Goal: Task Accomplishment & Management: Manage account settings

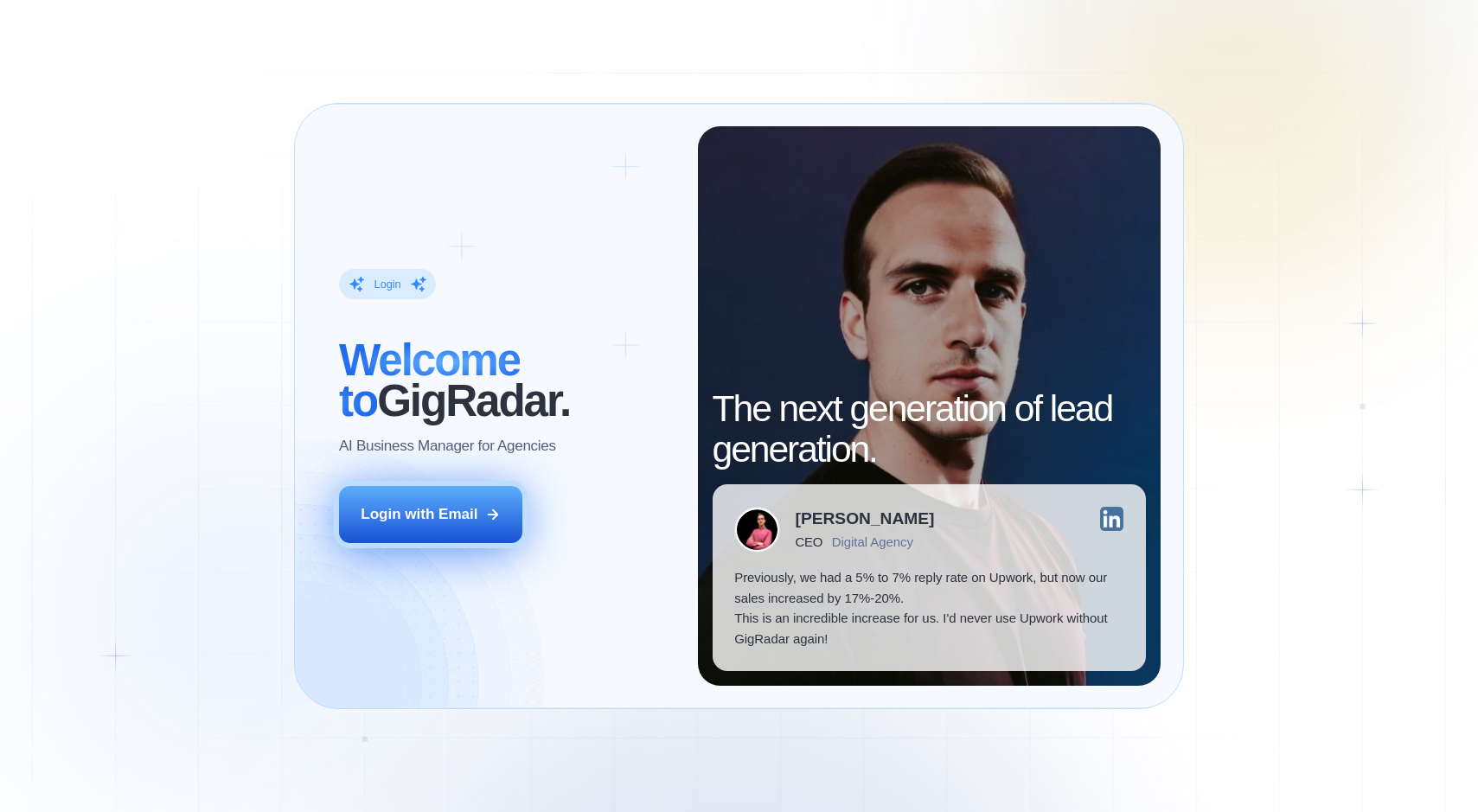
click at [439, 516] on div "Login with Email" at bounding box center [418, 514] width 116 height 21
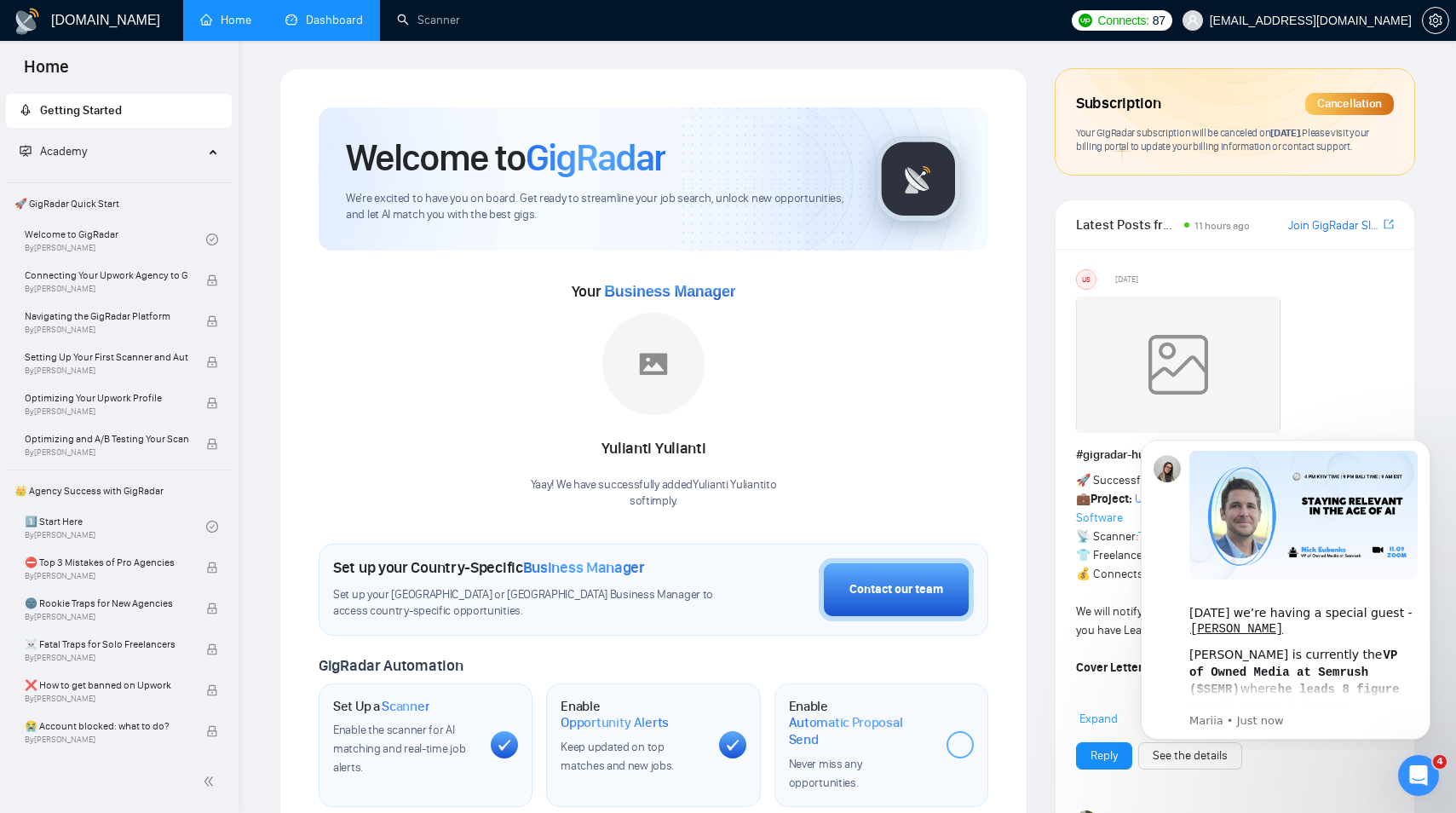
click at [352, 19] on link "Dashboard" at bounding box center [324, 19] width 77 height 14
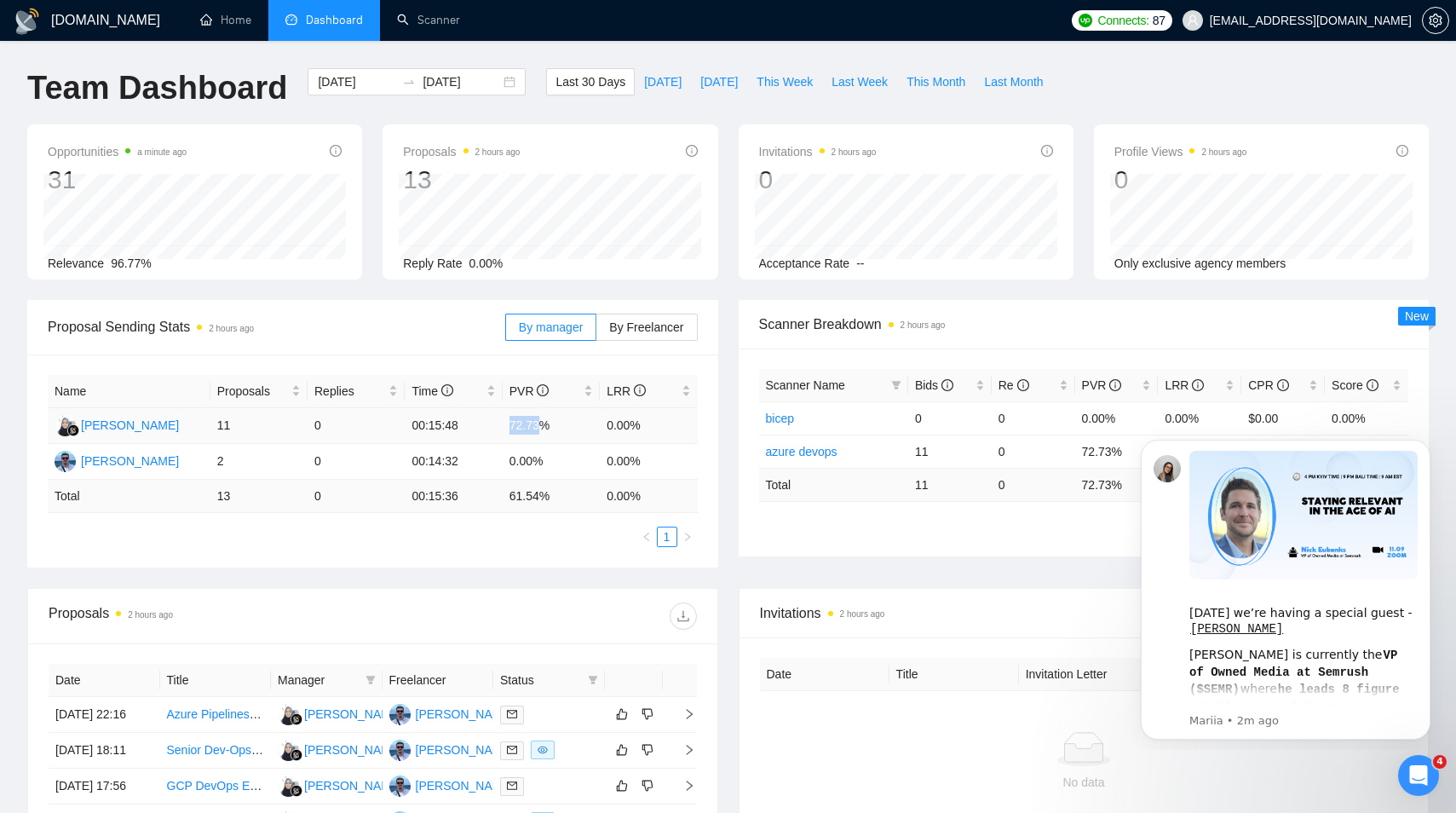
drag, startPoint x: 508, startPoint y: 424, endPoint x: 553, endPoint y: 421, distance: 45.1
click at [539, 420] on td "72.73%" at bounding box center [551, 425] width 97 height 36
click at [1422, 451] on button "Dismiss notification" at bounding box center [1425, 445] width 22 height 22
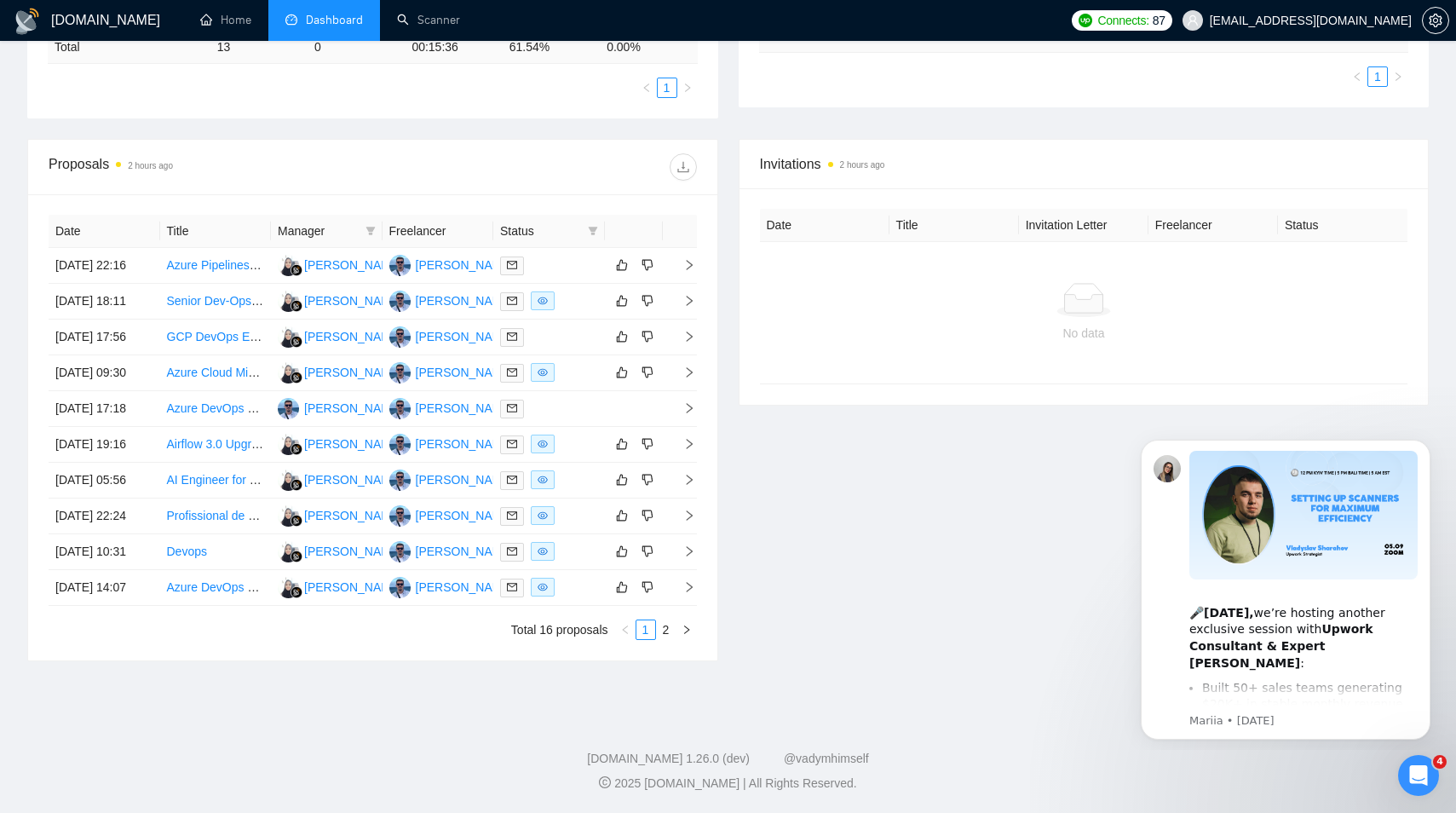
scroll to position [457, 0]
click at [920, 574] on div "Invitations 2 hours ago Date Title Invitation Letter Freelancer Status No data" at bounding box center [1084, 400] width 712 height 523
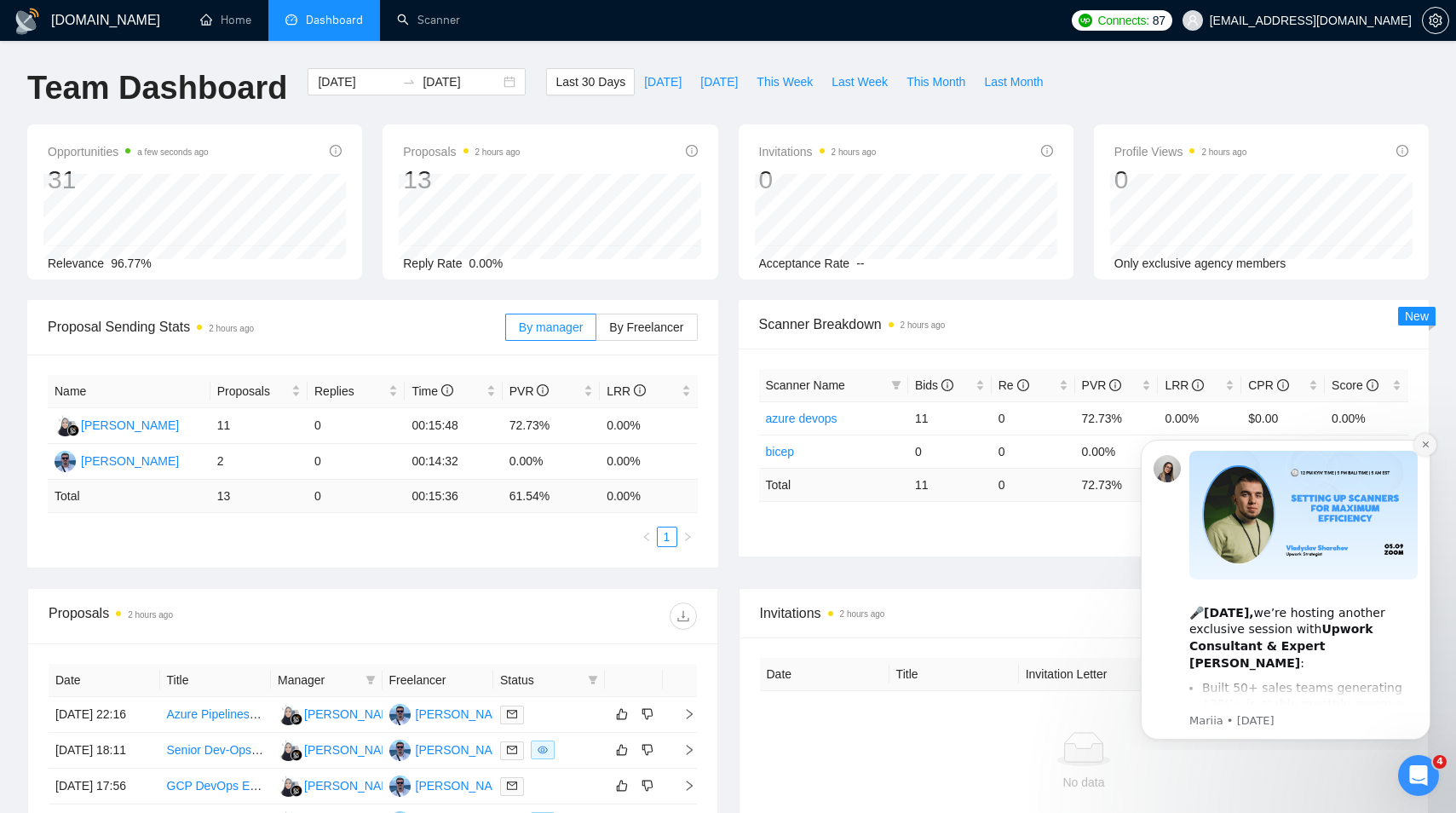
click at [1423, 446] on icon "Dismiss notification" at bounding box center [1425, 445] width 6 height 6
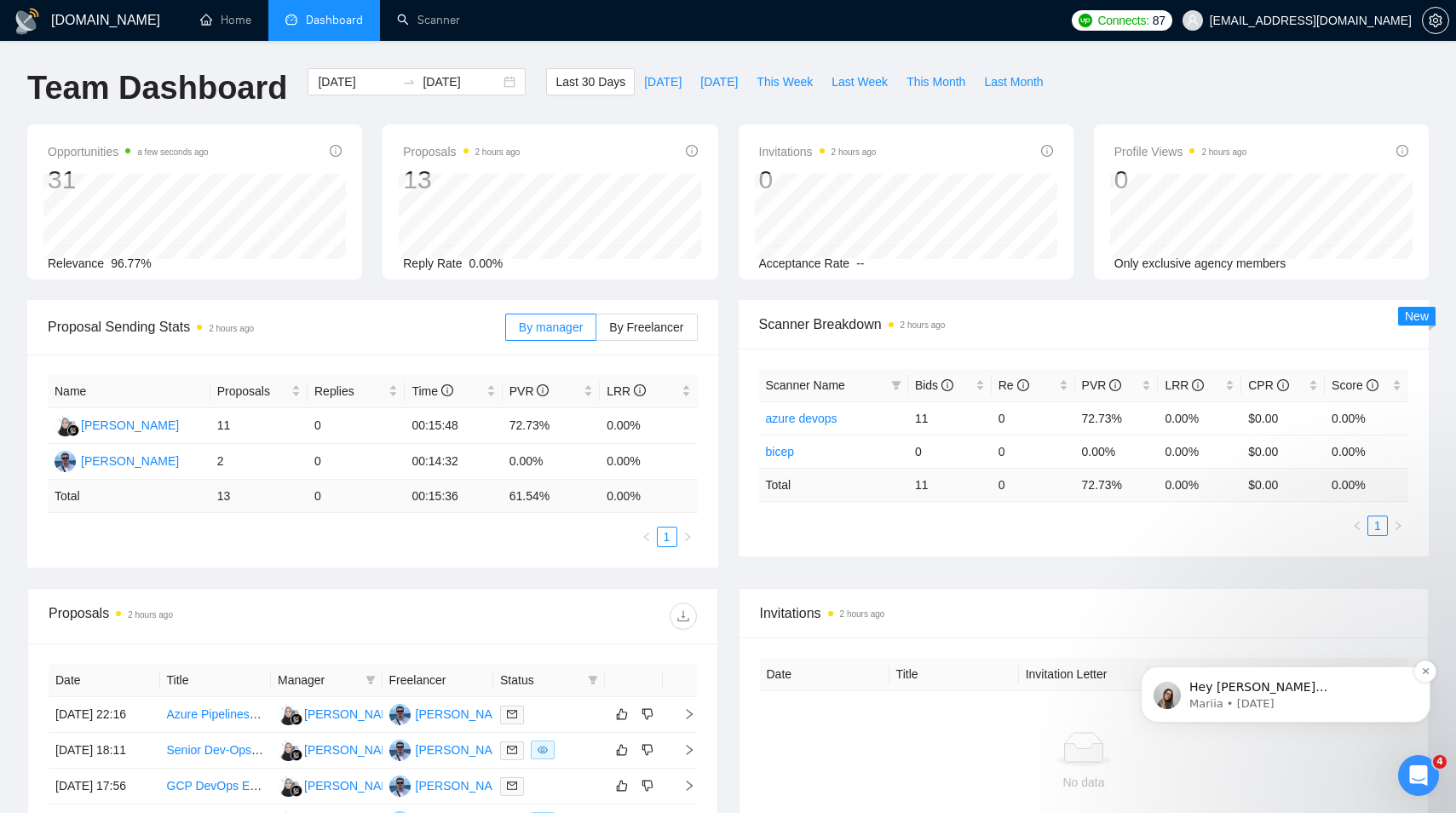
click at [1214, 694] on p "Hey pasha.tunik@gmail.com, Looks like your Upwork agency softimply ran out of c…" at bounding box center [1299, 688] width 220 height 17
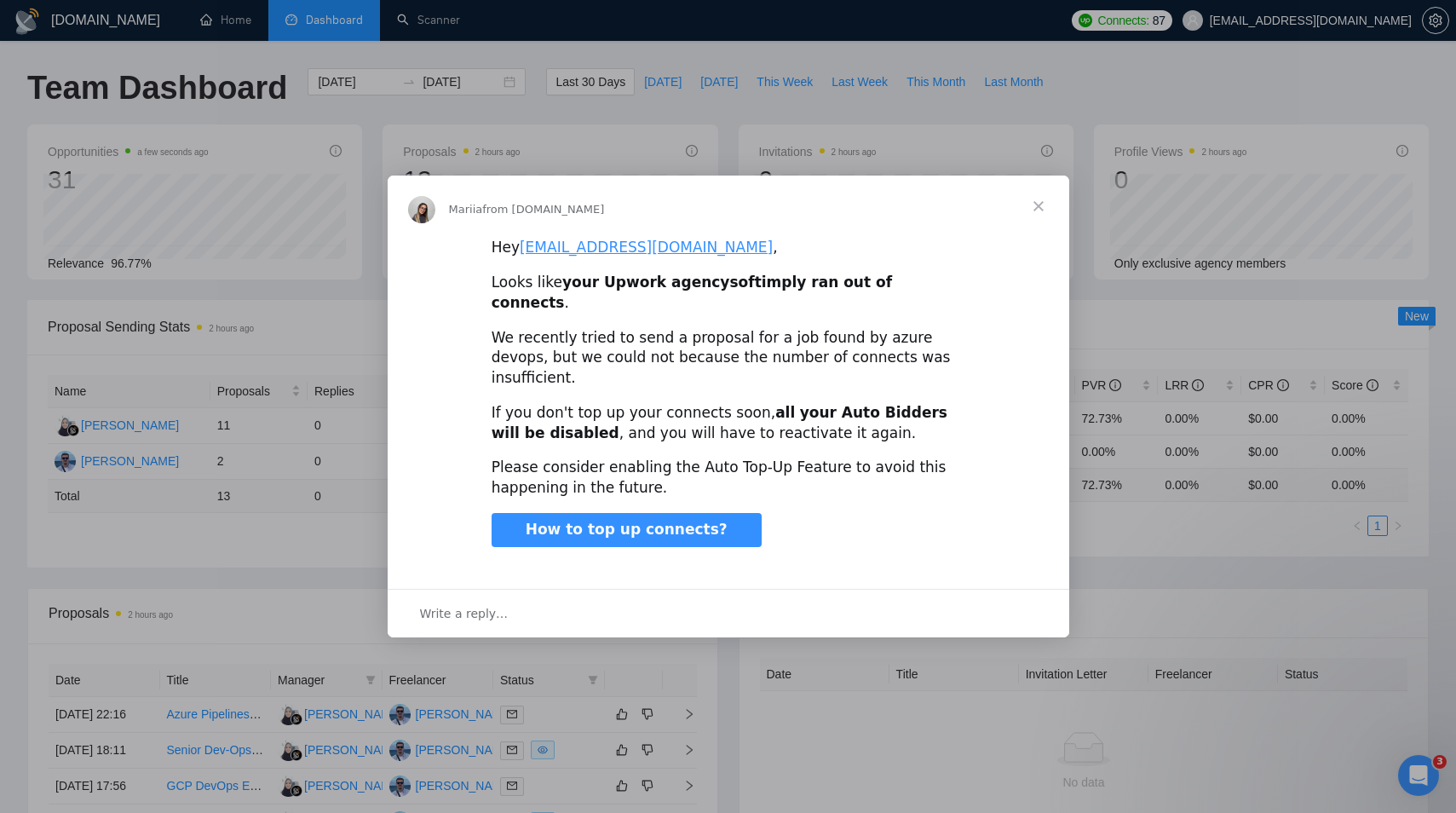
click at [1032, 230] on span "Close" at bounding box center [1038, 206] width 62 height 62
